Goal: Use online tool/utility: Utilize a website feature to perform a specific function

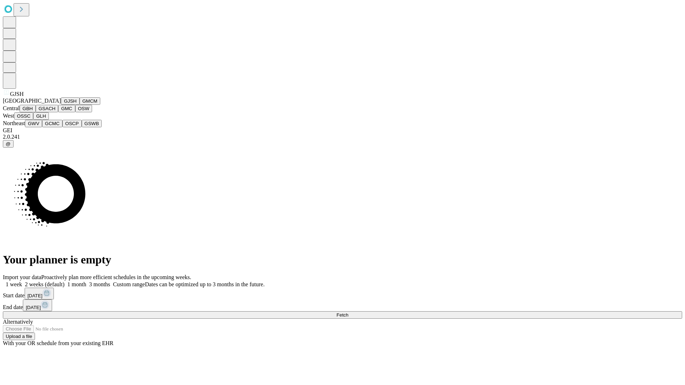
click at [61, 105] on button "GJSH" at bounding box center [70, 100] width 19 height 7
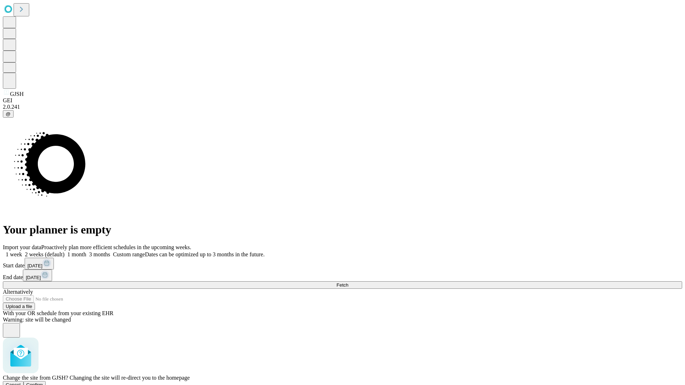
click at [43, 383] on span "Confirm" at bounding box center [34, 385] width 17 height 5
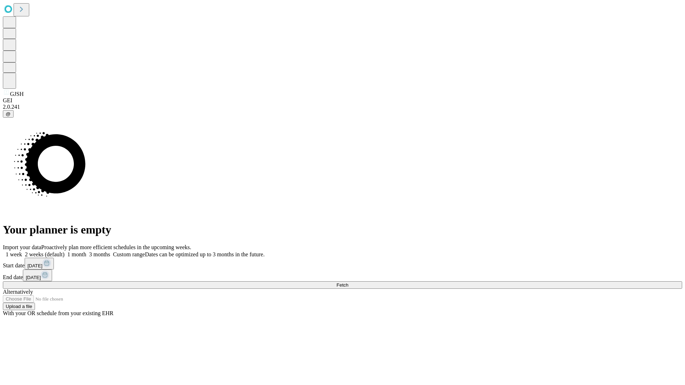
click at [86, 252] on label "1 month" at bounding box center [76, 255] width 22 height 6
click at [348, 283] on span "Fetch" at bounding box center [343, 285] width 12 height 5
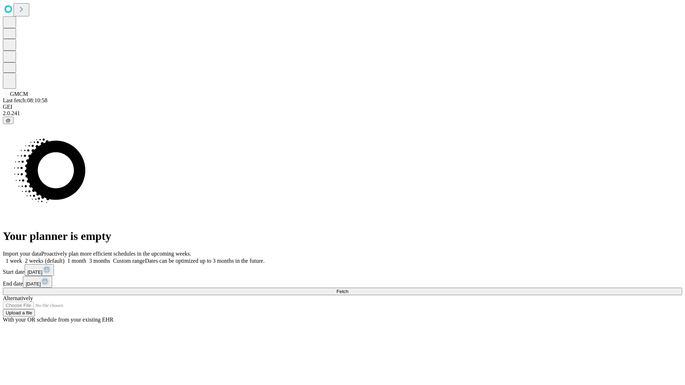
click at [86, 258] on label "1 month" at bounding box center [76, 261] width 22 height 6
click at [348, 289] on span "Fetch" at bounding box center [343, 291] width 12 height 5
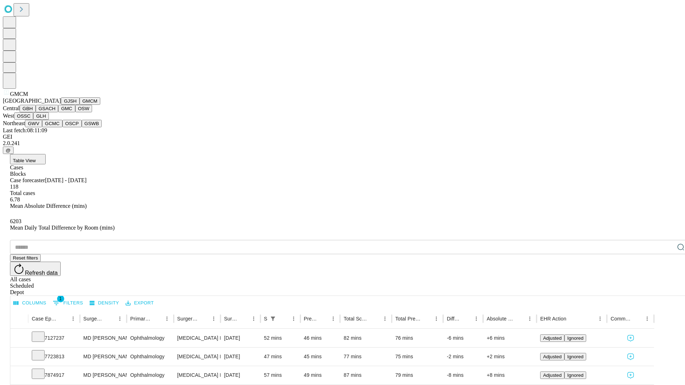
click at [36, 112] on button "GBH" at bounding box center [28, 108] width 16 height 7
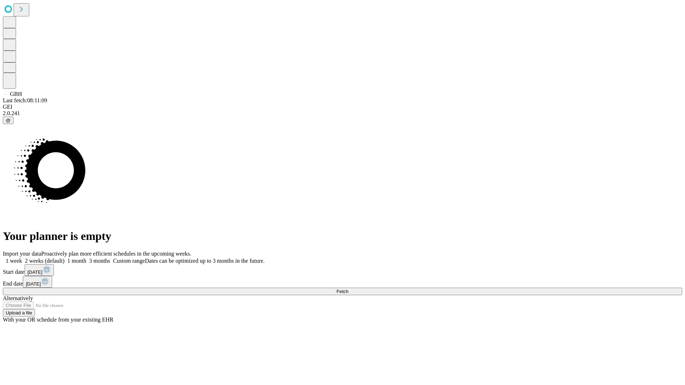
click at [86, 258] on label "1 month" at bounding box center [76, 261] width 22 height 6
click at [348, 289] on span "Fetch" at bounding box center [343, 291] width 12 height 5
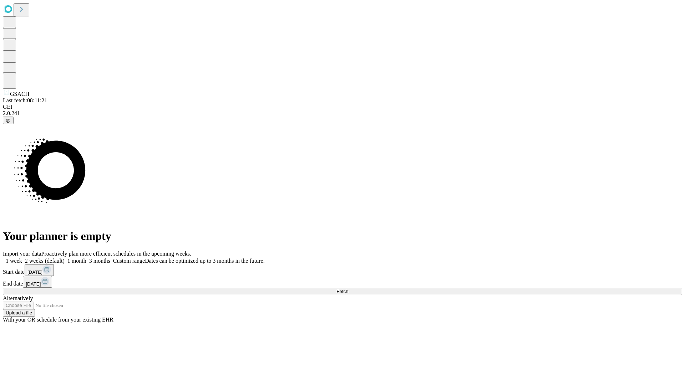
click at [86, 258] on label "1 month" at bounding box center [76, 261] width 22 height 6
click at [348, 289] on span "Fetch" at bounding box center [343, 291] width 12 height 5
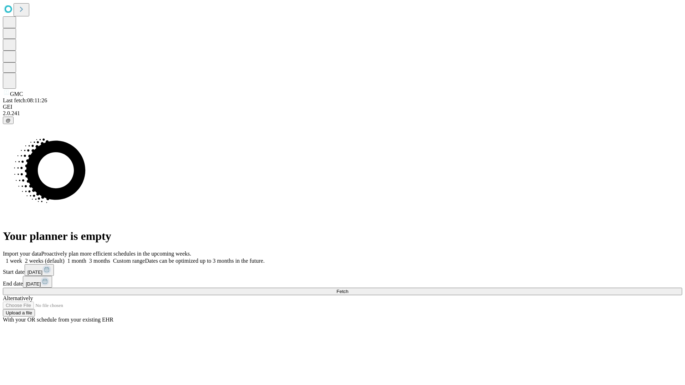
click at [86, 258] on label "1 month" at bounding box center [76, 261] width 22 height 6
click at [348, 289] on span "Fetch" at bounding box center [343, 291] width 12 height 5
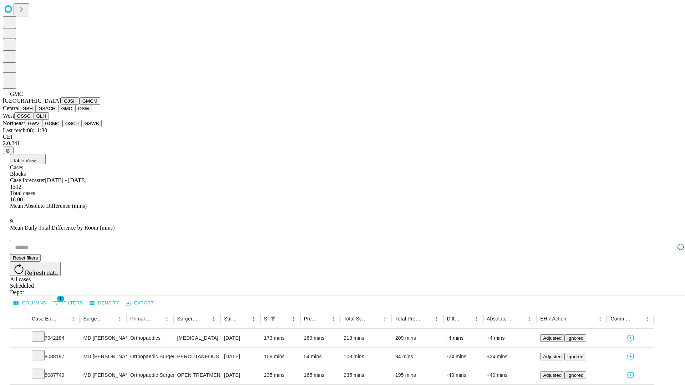
click at [75, 112] on button "OSW" at bounding box center [83, 108] width 17 height 7
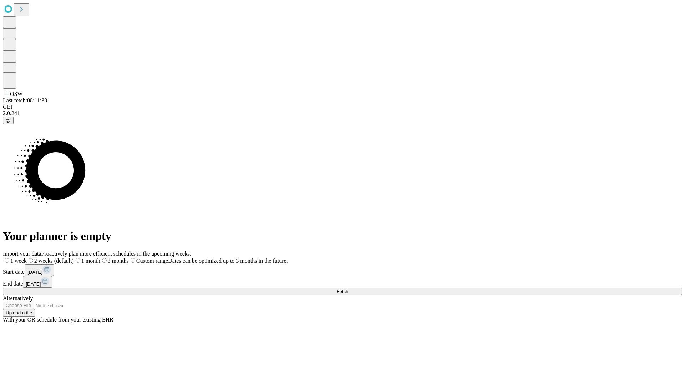
click at [100, 258] on label "1 month" at bounding box center [87, 261] width 26 height 6
click at [348, 289] on span "Fetch" at bounding box center [343, 291] width 12 height 5
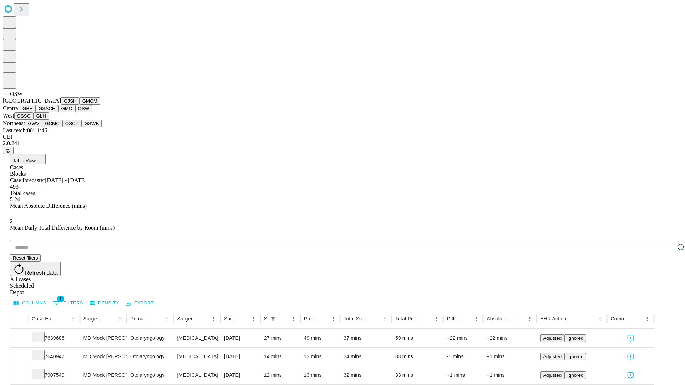
click at [34, 120] on button "OSSC" at bounding box center [23, 115] width 19 height 7
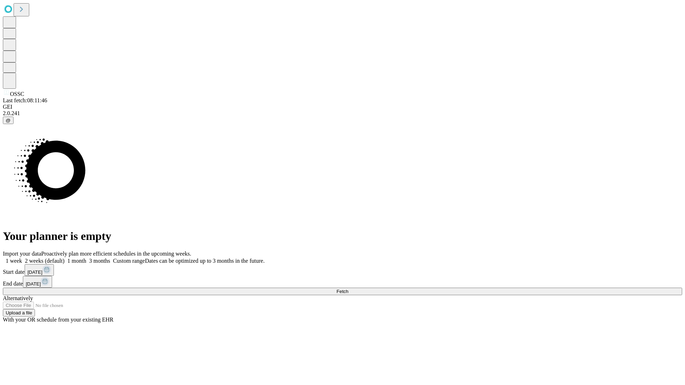
click at [348, 289] on span "Fetch" at bounding box center [343, 291] width 12 height 5
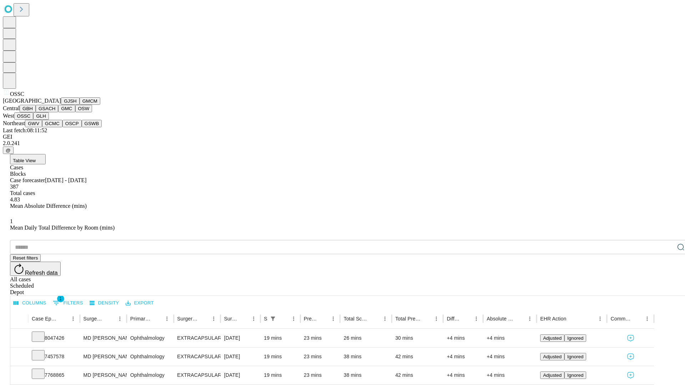
click at [49, 120] on button "GLH" at bounding box center [40, 115] width 15 height 7
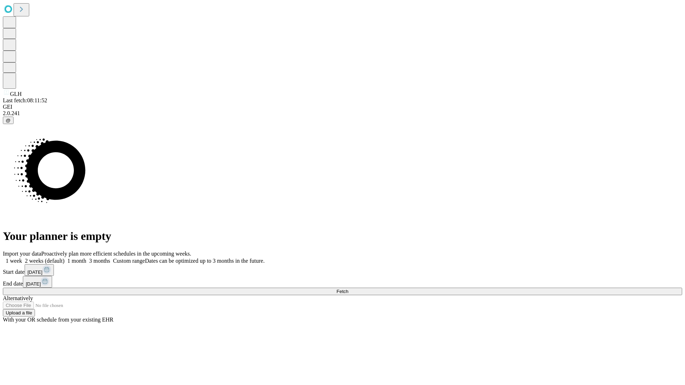
click at [86, 258] on label "1 month" at bounding box center [76, 261] width 22 height 6
click at [348, 289] on span "Fetch" at bounding box center [343, 291] width 12 height 5
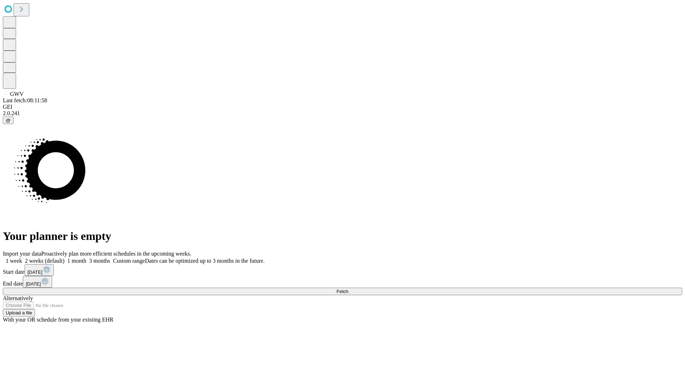
click at [86, 258] on label "1 month" at bounding box center [76, 261] width 22 height 6
click at [348, 289] on span "Fetch" at bounding box center [343, 291] width 12 height 5
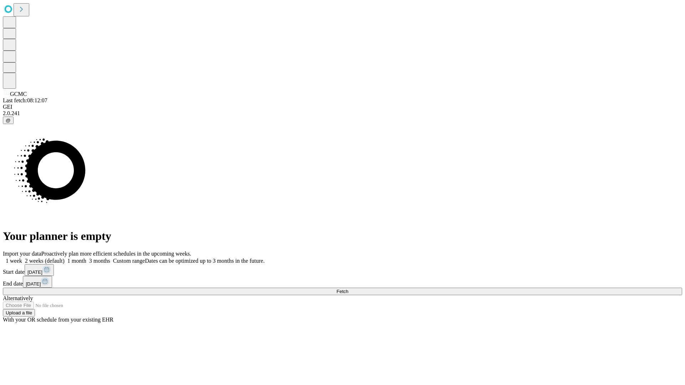
click at [86, 258] on label "1 month" at bounding box center [76, 261] width 22 height 6
click at [348, 289] on span "Fetch" at bounding box center [343, 291] width 12 height 5
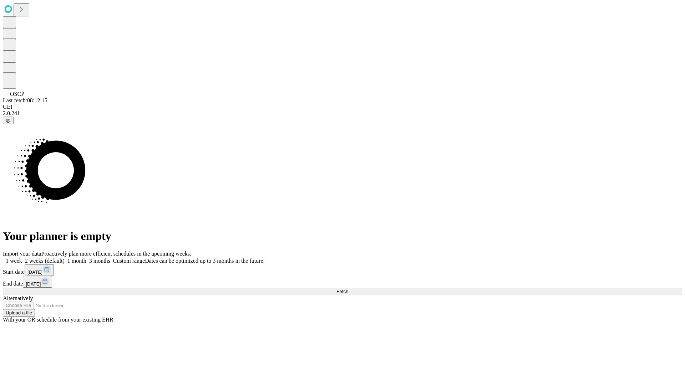
click at [86, 258] on label "1 month" at bounding box center [76, 261] width 22 height 6
click at [348, 289] on span "Fetch" at bounding box center [343, 291] width 12 height 5
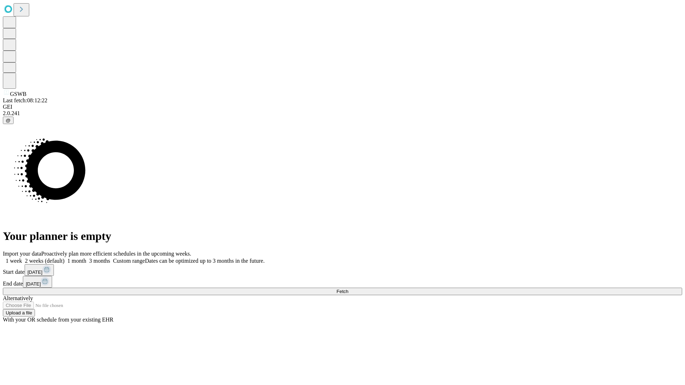
click at [86, 258] on label "1 month" at bounding box center [76, 261] width 22 height 6
click at [348, 289] on span "Fetch" at bounding box center [343, 291] width 12 height 5
